Goal: Browse casually: Explore the website without a specific task or goal

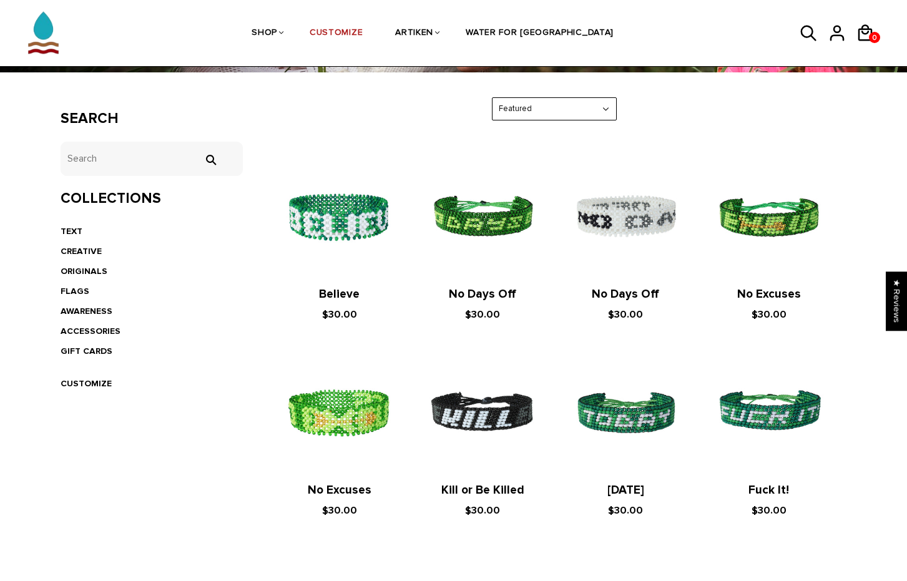
scroll to position [194, 0]
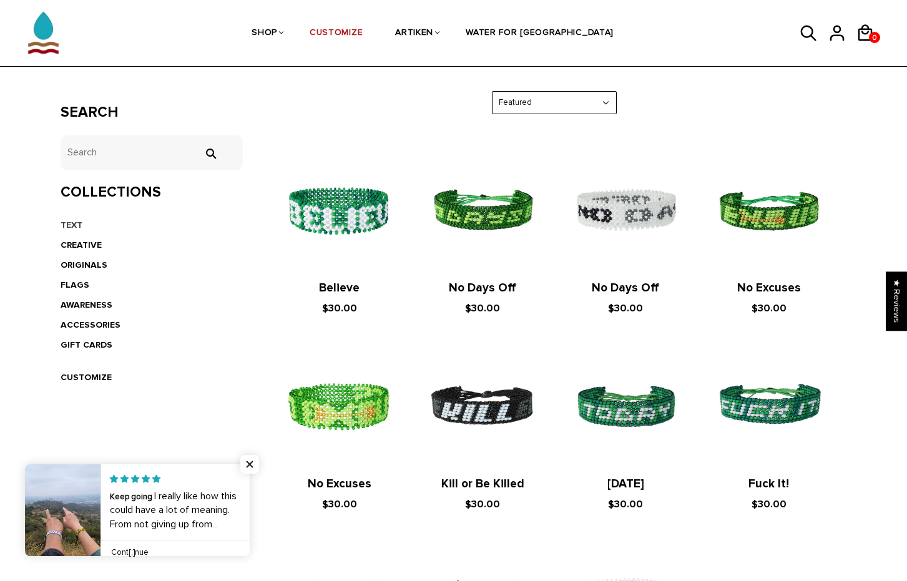
click at [72, 222] on link "TEXT" at bounding box center [72, 225] width 22 height 11
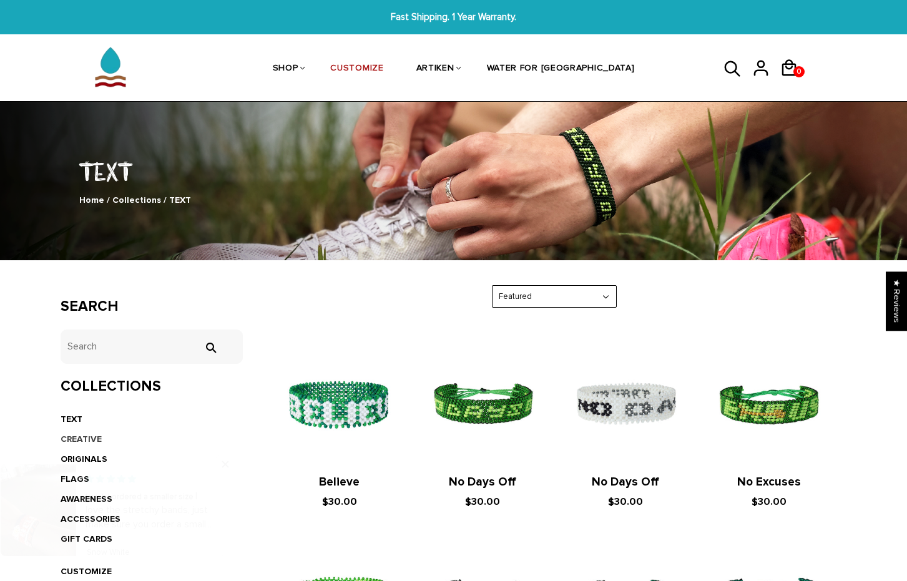
click at [87, 437] on link "CREATIVE" at bounding box center [81, 439] width 41 height 11
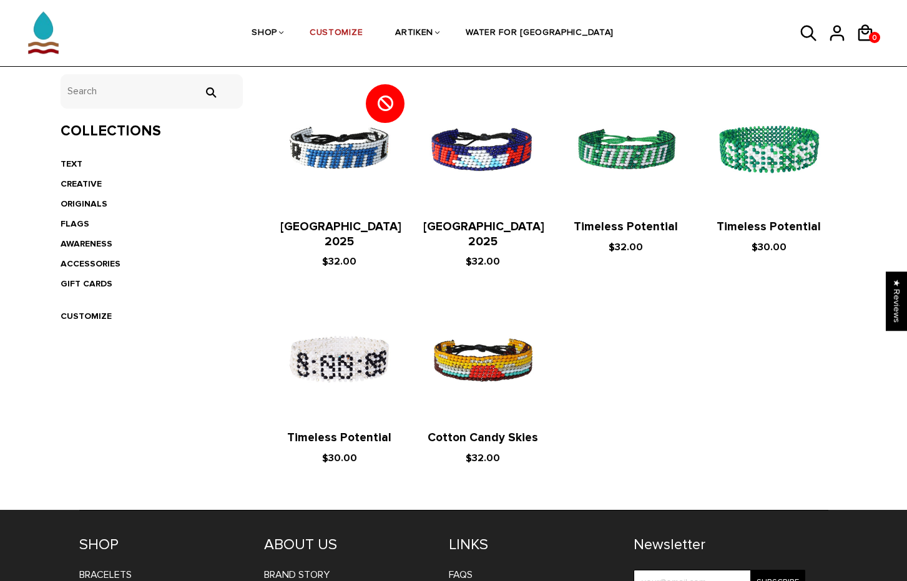
scroll to position [237, 0]
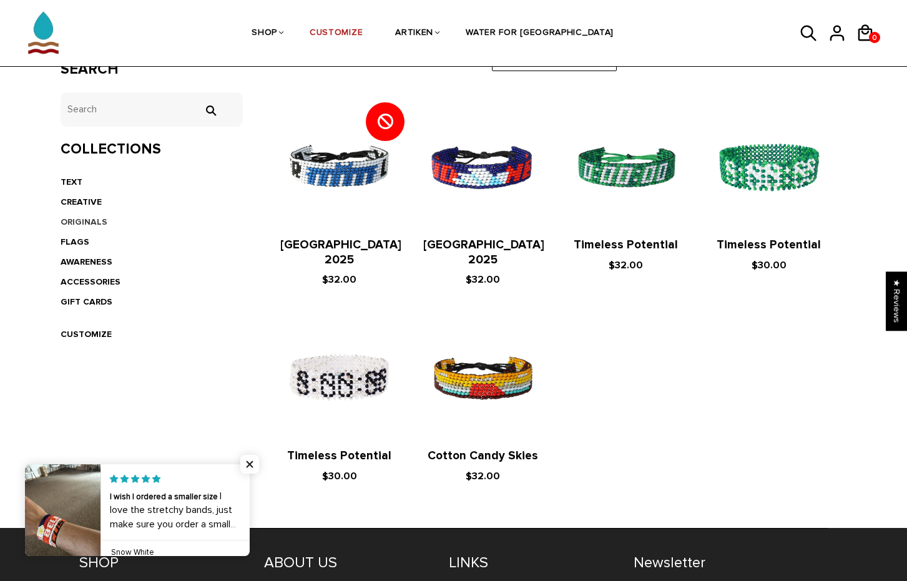
click at [71, 220] on link "ORIGINALS" at bounding box center [84, 222] width 47 height 11
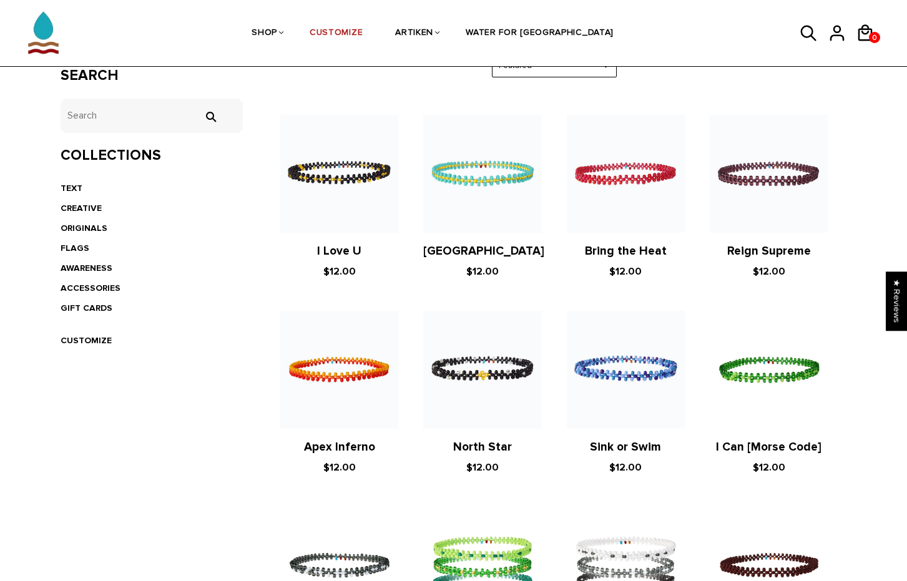
scroll to position [170, 0]
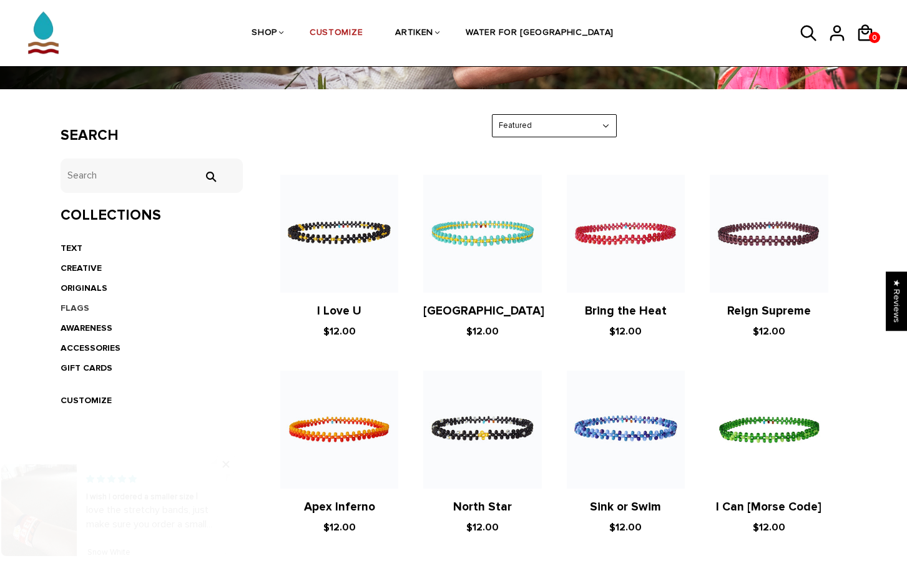
click at [69, 304] on link "FLAGS" at bounding box center [75, 308] width 29 height 11
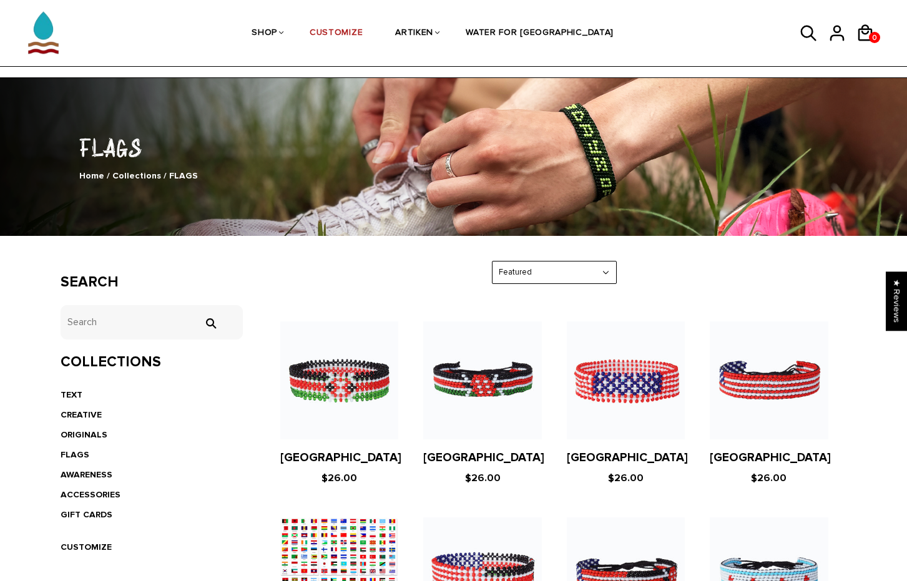
scroll to position [74, 0]
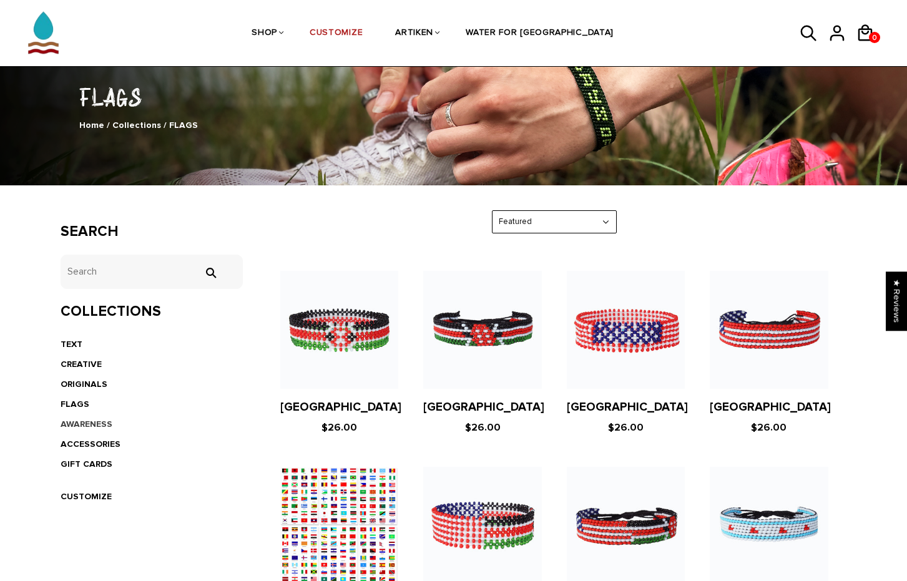
click at [95, 421] on link "AWARENESS" at bounding box center [87, 424] width 52 height 11
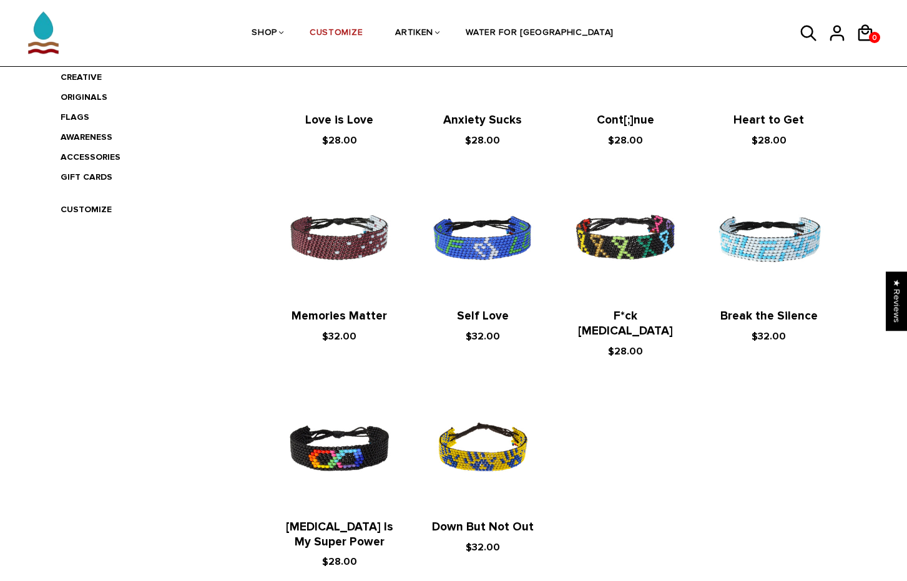
scroll to position [347, 0]
